Goal: Information Seeking & Learning: Learn about a topic

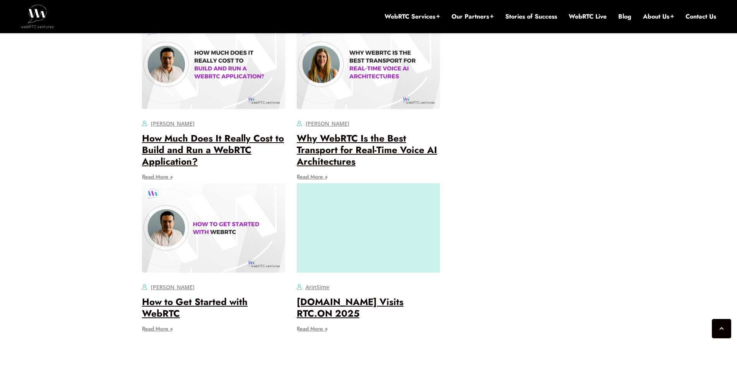
scroll to position [2290, 0]
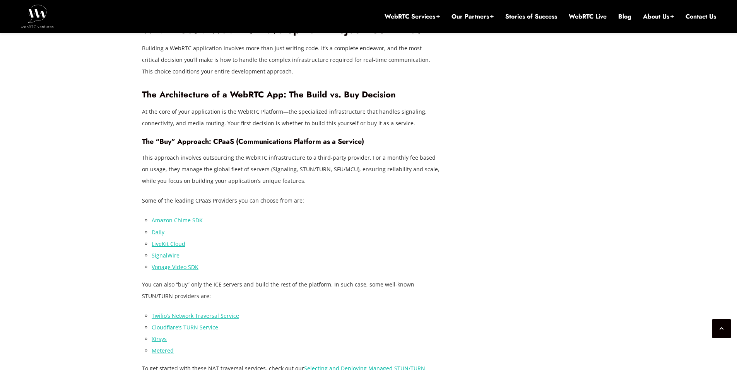
scroll to position [2290, 0]
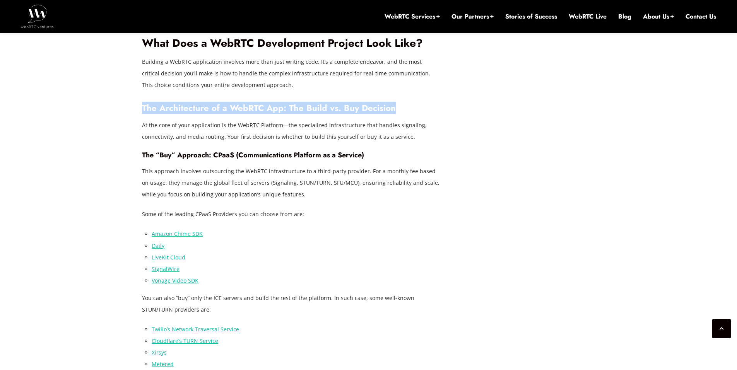
drag, startPoint x: 143, startPoint y: 84, endPoint x: 423, endPoint y: 84, distance: 280.0
click at [423, 103] on h3 "The Architecture of a WebRTC App: The Build vs. Buy Decision" at bounding box center [291, 108] width 298 height 10
copy h3 "The Architecture of a WebRTC App: The Build vs. Buy Decision"
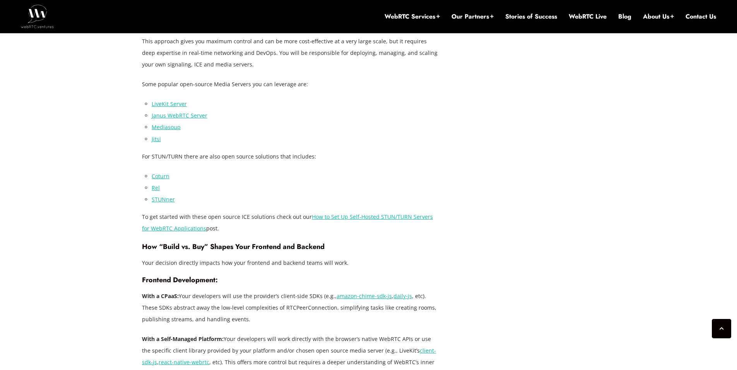
scroll to position [2599, 0]
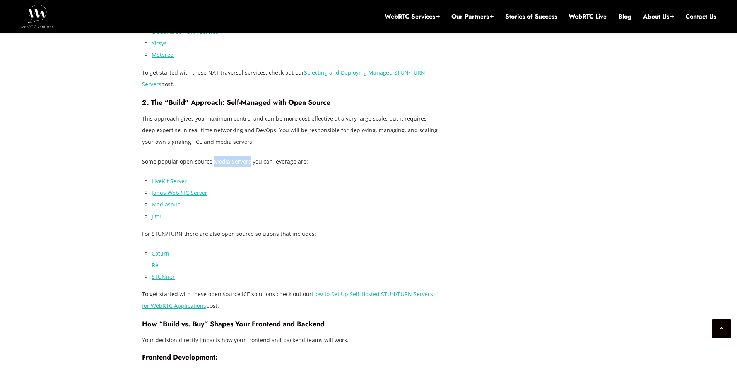
drag, startPoint x: 213, startPoint y: 138, endPoint x: 247, endPoint y: 138, distance: 33.7
click at [247, 156] on p "Some popular open-source Media Servers you can leverage are:" at bounding box center [291, 162] width 298 height 12
copy p "Media Servers"
drag, startPoint x: 153, startPoint y: 210, endPoint x: 181, endPoint y: 210, distance: 28.2
click at [181, 228] on p "For STUN/TURN there are also open source solutions that includes:" at bounding box center [291, 234] width 298 height 12
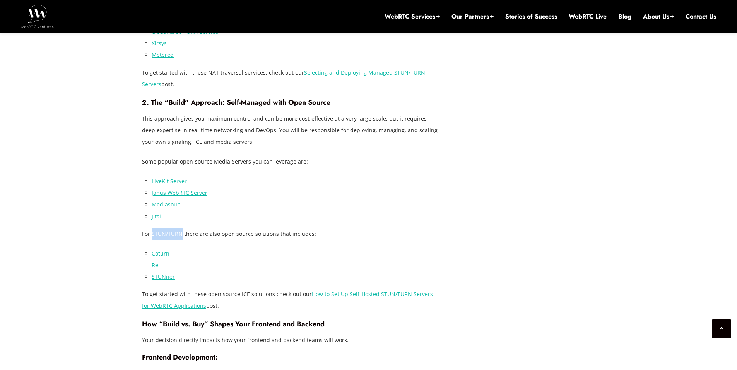
copy p "STUN/TURN"
click at [223, 187] on li "Janus WebRTC Server" at bounding box center [296, 193] width 288 height 12
